Goal: Navigation & Orientation: Find specific page/section

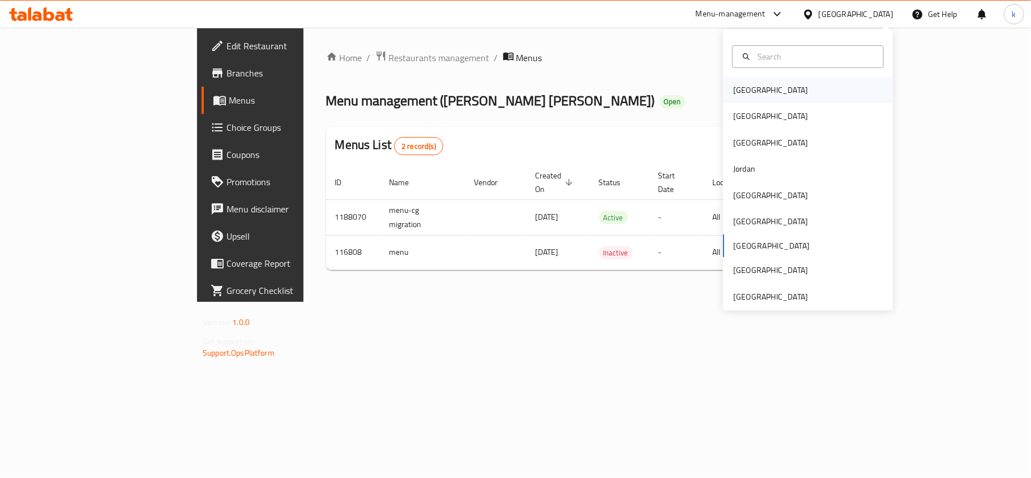
click at [733, 89] on div "Bahrain" at bounding box center [770, 90] width 75 height 12
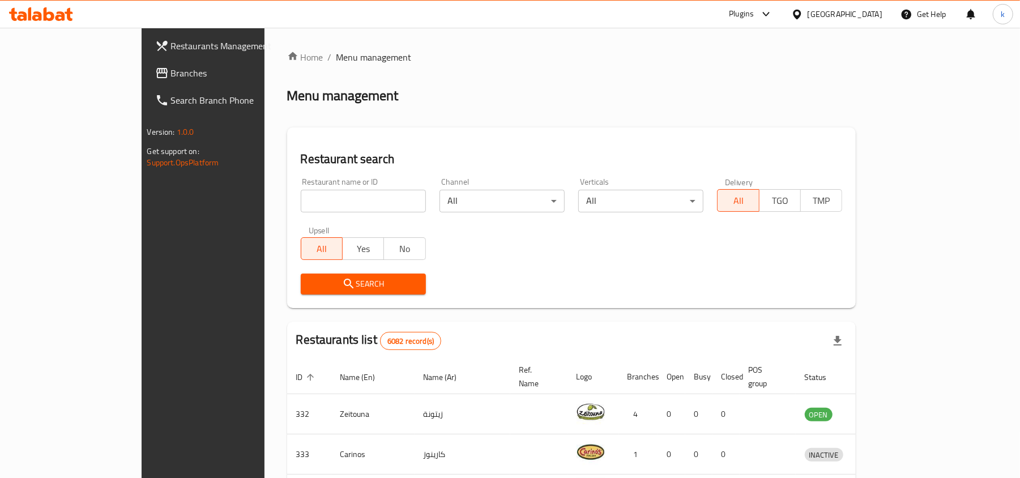
click at [868, 12] on div "Bahrain" at bounding box center [845, 14] width 75 height 12
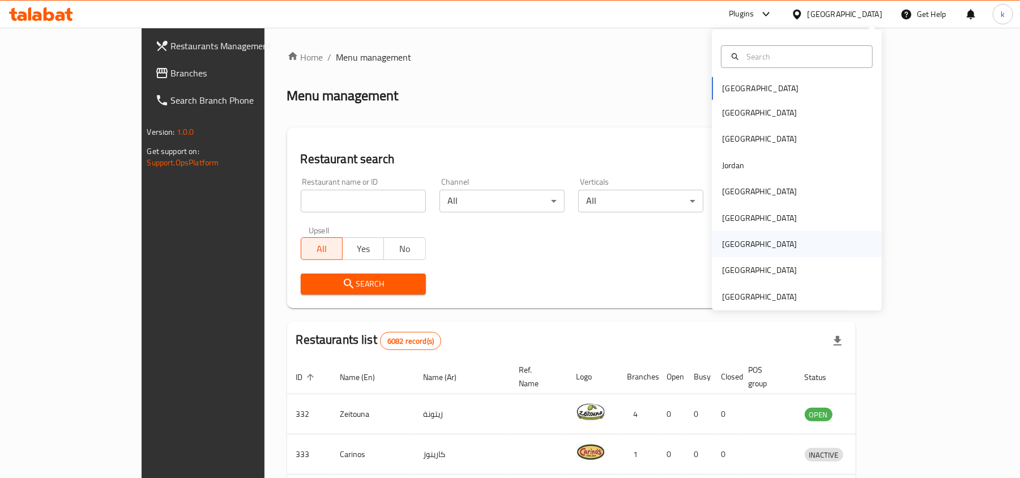
click at [730, 240] on div "[GEOGRAPHIC_DATA]" at bounding box center [759, 244] width 93 height 26
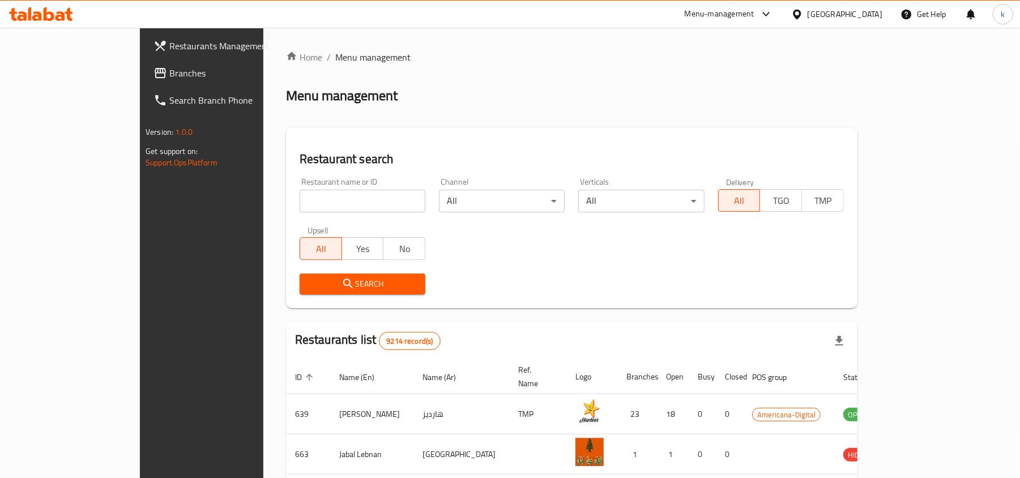
click at [169, 73] on span "Branches" at bounding box center [235, 73] width 132 height 14
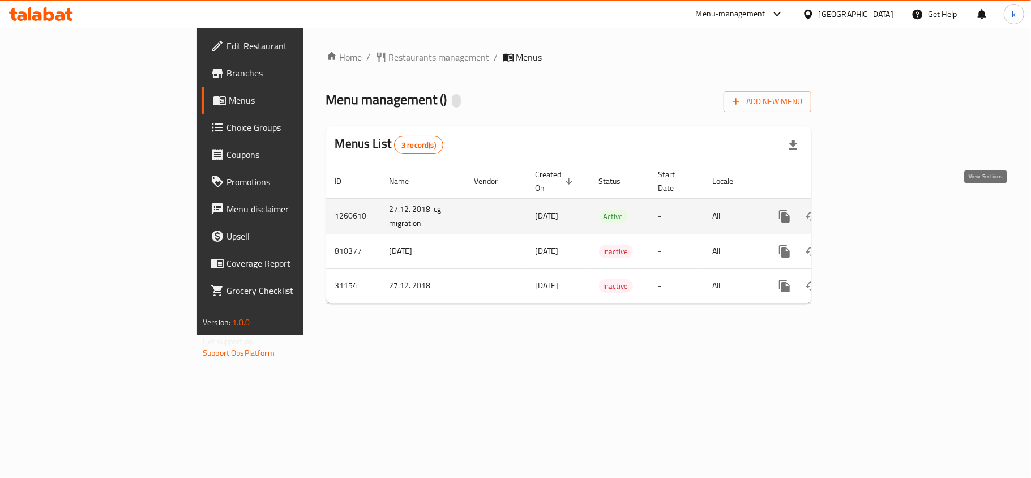
click at [873, 210] on icon "enhanced table" at bounding box center [867, 217] width 14 height 14
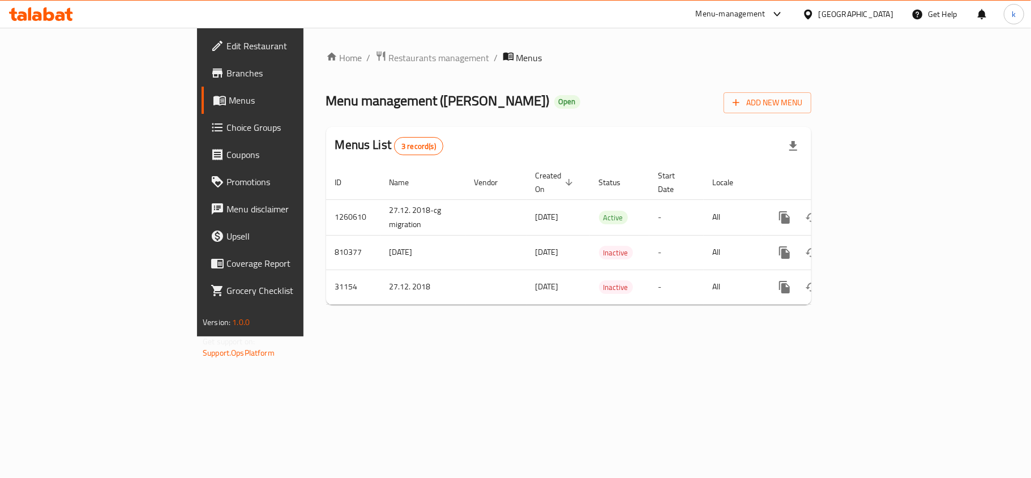
click at [304, 336] on div "Home / Restaurants management / Menus Menu management ( Tim Hortons ) Open Add …" at bounding box center [569, 182] width 531 height 309
click at [814, 15] on icon at bounding box center [809, 14] width 12 height 12
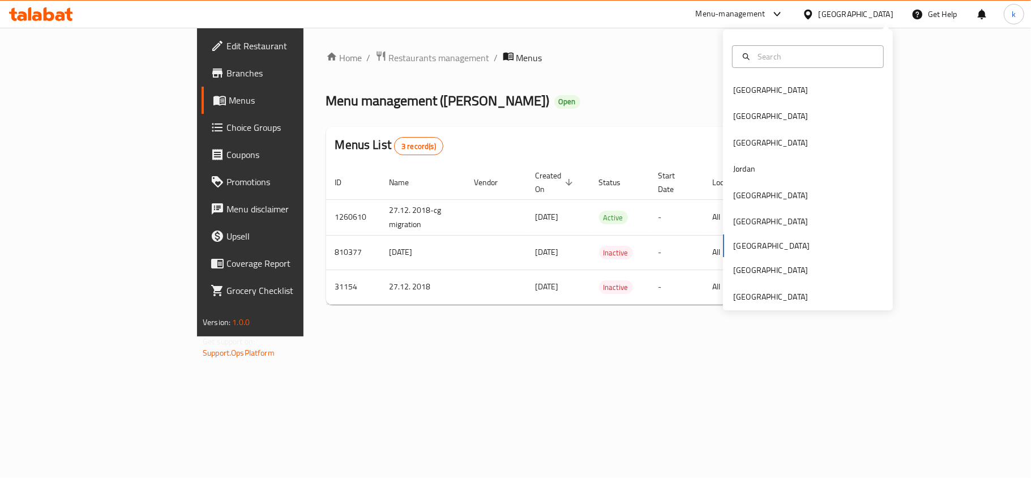
click at [700, 87] on div "Home / Restaurants management / Menus Menu management ( Tim Hortons ) Open Add …" at bounding box center [568, 181] width 485 height 263
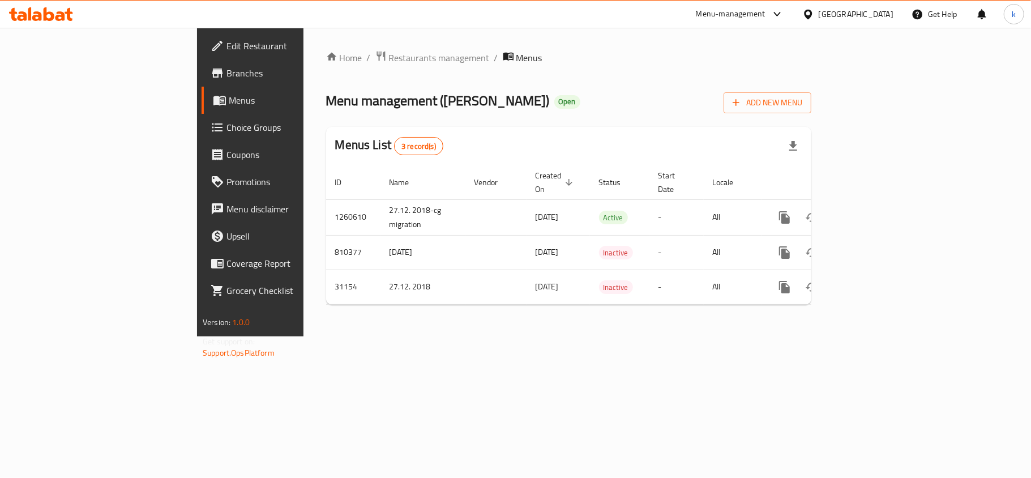
drag, startPoint x: 875, startPoint y: 12, endPoint x: 864, endPoint y: 28, distance: 19.6
click at [875, 12] on div "[GEOGRAPHIC_DATA]" at bounding box center [856, 14] width 75 height 12
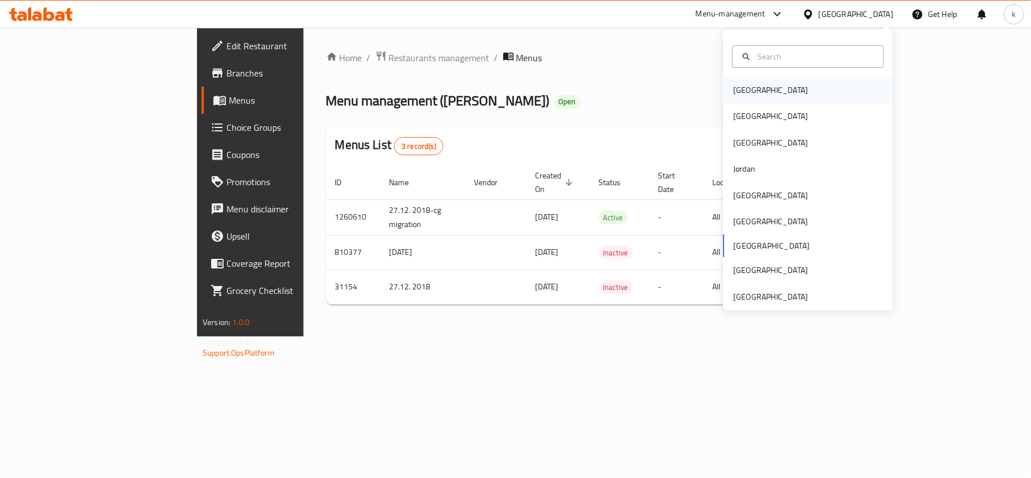
click at [746, 93] on div "Bahrain" at bounding box center [770, 90] width 75 height 12
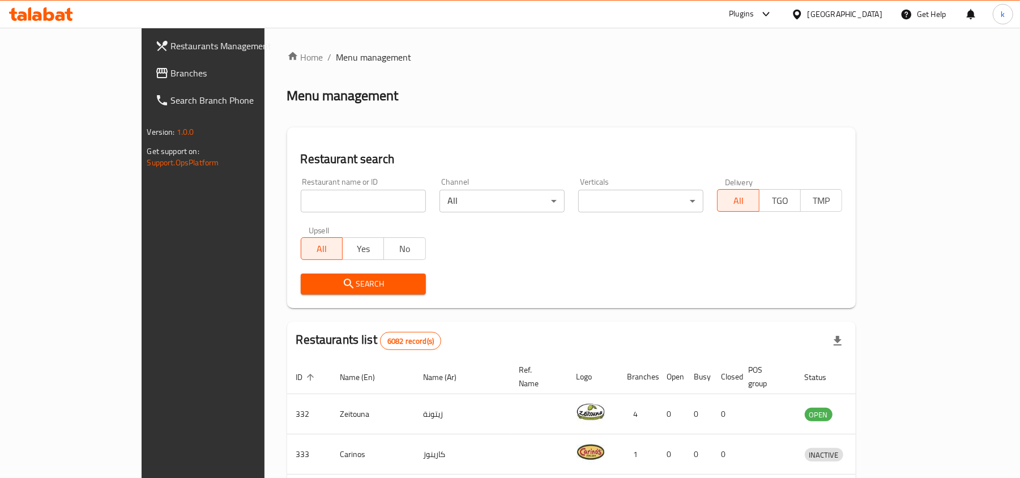
click at [880, 14] on div "Bahrain" at bounding box center [845, 14] width 75 height 12
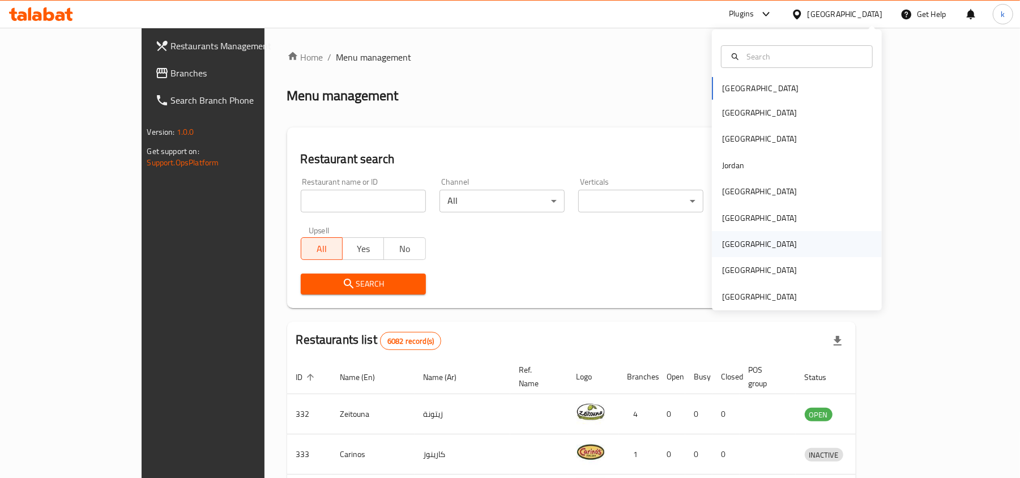
click at [730, 247] on div "[GEOGRAPHIC_DATA]" at bounding box center [759, 244] width 93 height 26
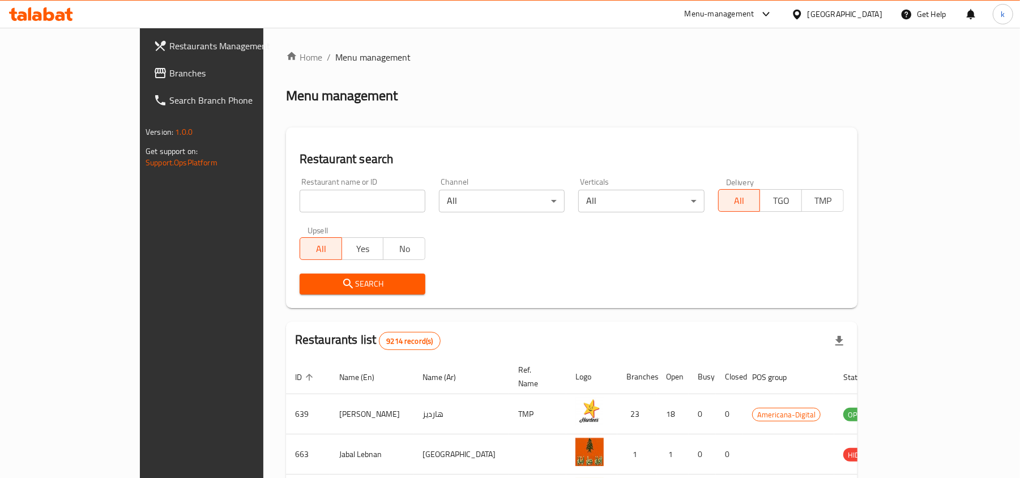
click at [169, 66] on span "Branches" at bounding box center [235, 73] width 132 height 14
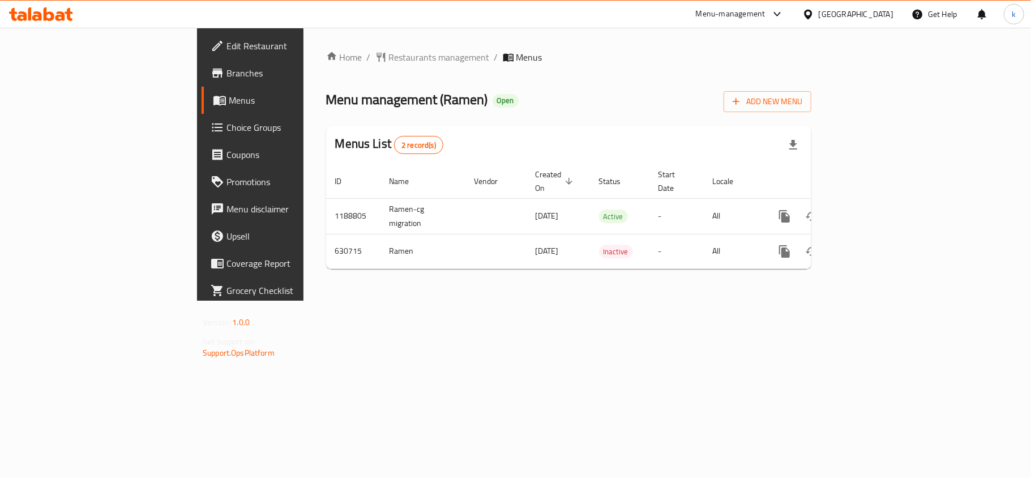
click at [548, 301] on div "Home / Restaurants management / Menus Menu management ( Ramen ) Open Add New Me…" at bounding box center [569, 164] width 531 height 273
click at [812, 14] on icon at bounding box center [808, 14] width 8 height 10
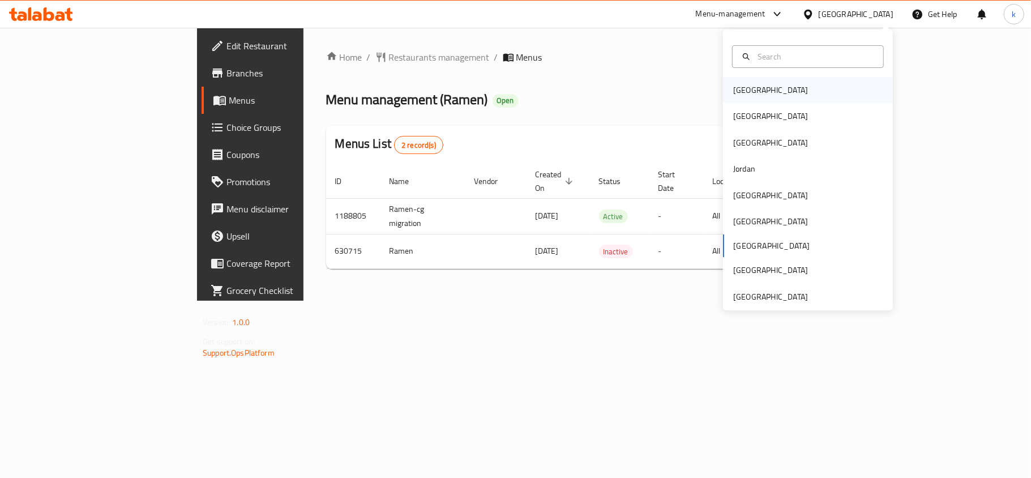
click at [733, 93] on div "Bahrain" at bounding box center [770, 90] width 75 height 12
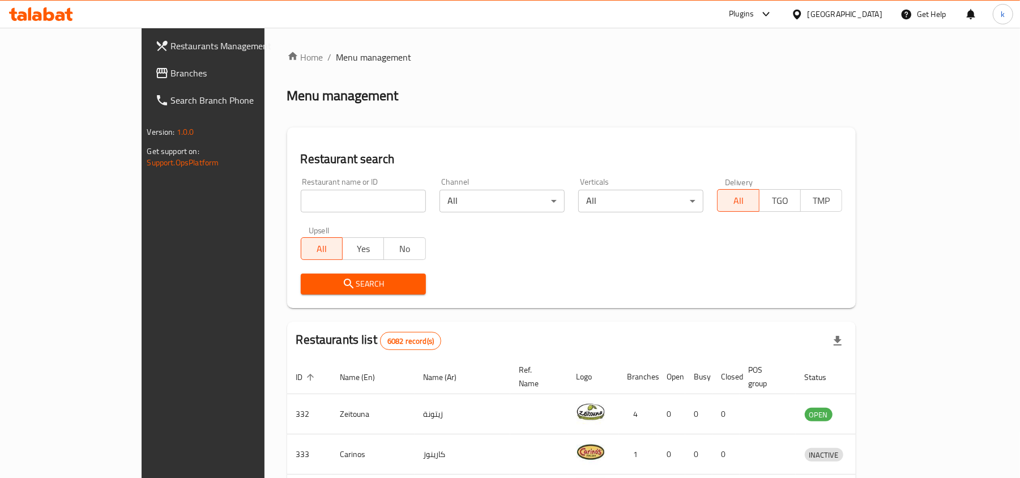
click at [808, 10] on div at bounding box center [799, 14] width 16 height 12
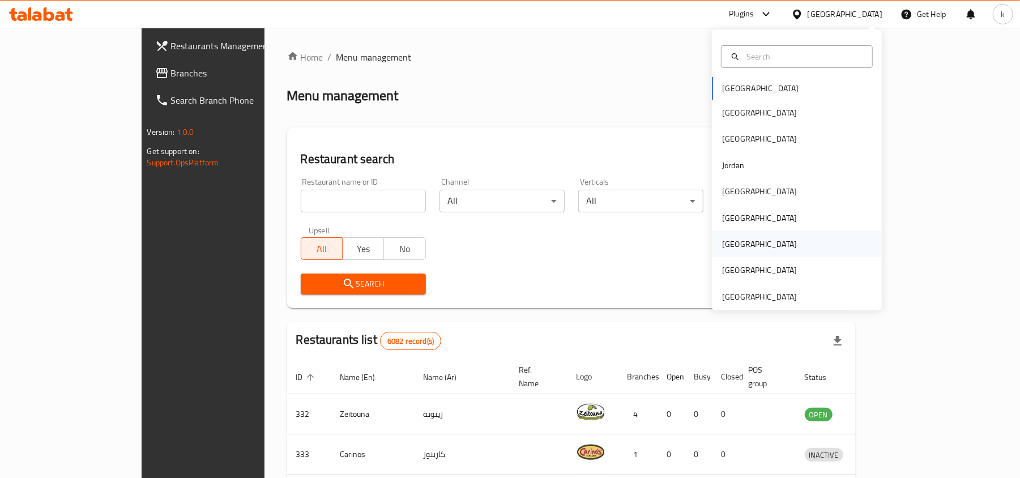
click at [723, 245] on div "[GEOGRAPHIC_DATA]" at bounding box center [759, 244] width 75 height 12
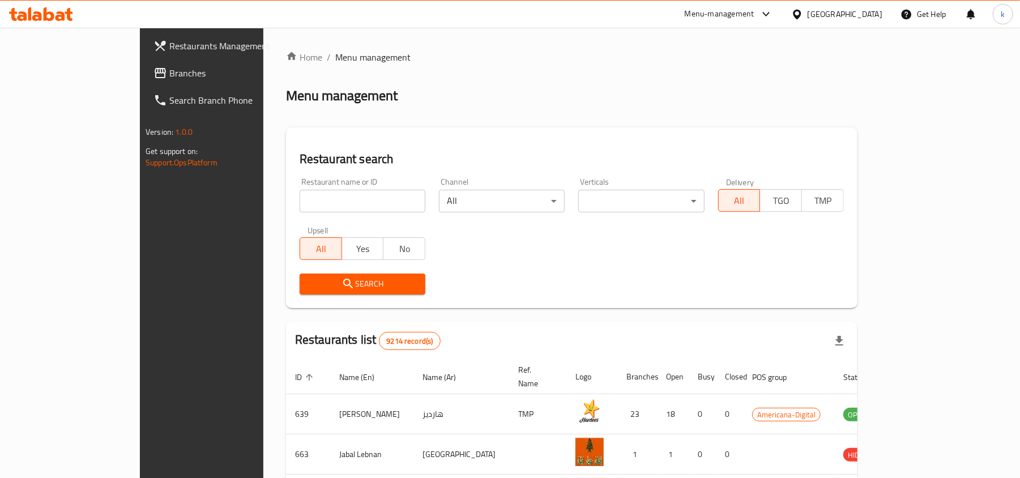
click at [169, 67] on span "Branches" at bounding box center [235, 73] width 132 height 14
